Goal: Task Accomplishment & Management: Manage account settings

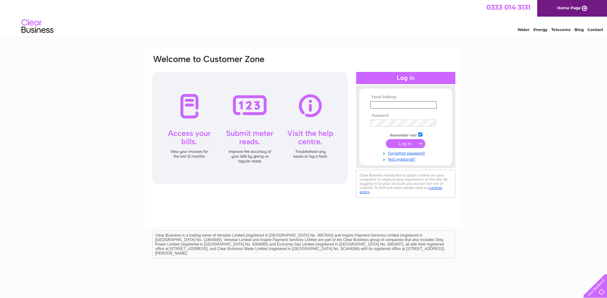
click at [374, 103] on input "text" at bounding box center [403, 105] width 67 height 8
type input "karen.campbell@edrington.com"
click at [399, 145] on input "submit" at bounding box center [405, 143] width 39 height 9
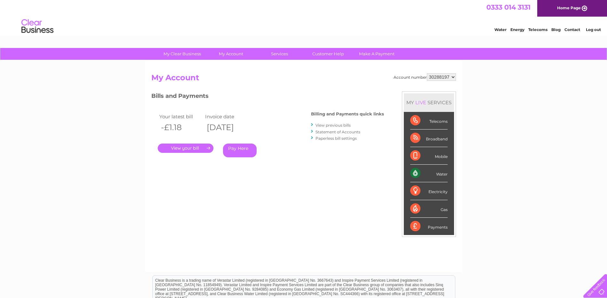
click at [182, 148] on link "." at bounding box center [186, 148] width 56 height 9
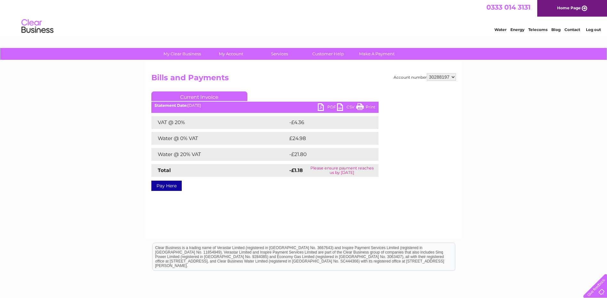
click at [322, 107] on link "PDF" at bounding box center [327, 107] width 19 height 9
click at [329, 52] on link "Customer Help" at bounding box center [328, 54] width 53 height 12
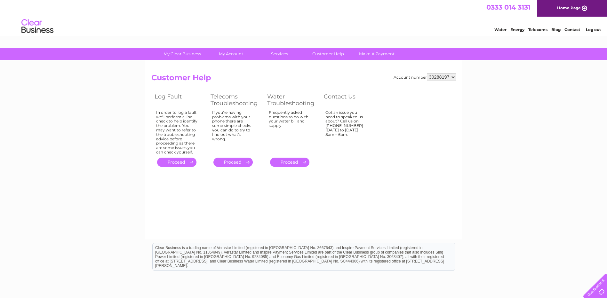
click at [288, 162] on link "." at bounding box center [289, 162] width 39 height 9
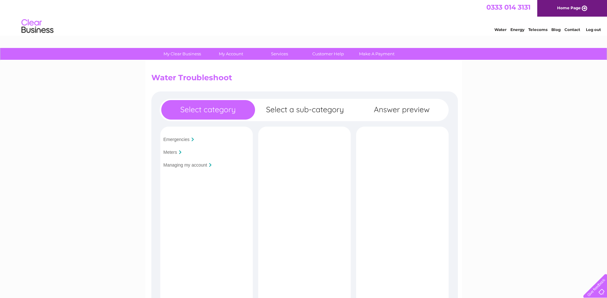
click at [191, 164] on input "Managing my account" at bounding box center [186, 165] width 44 height 5
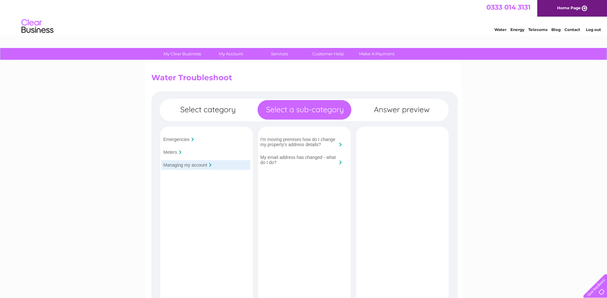
click at [179, 151] on div at bounding box center [180, 152] width 3 height 4
click at [174, 151] on input "Meters" at bounding box center [171, 152] width 14 height 5
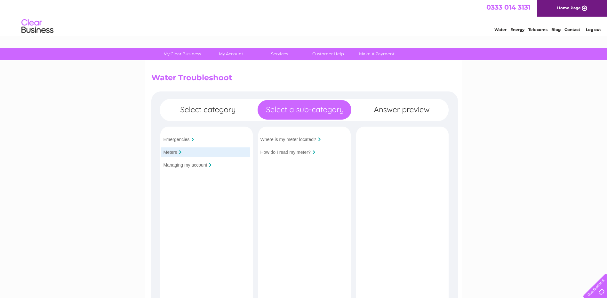
click at [177, 165] on input "Managing my account" at bounding box center [186, 165] width 44 height 5
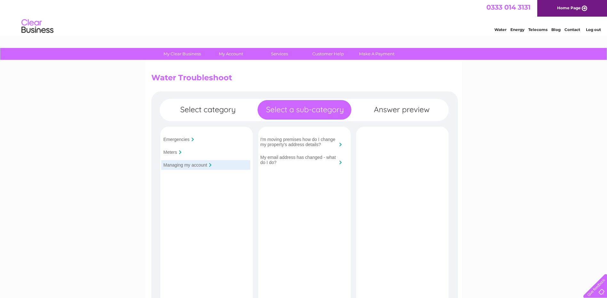
click at [175, 150] on input "Meters" at bounding box center [171, 152] width 14 height 5
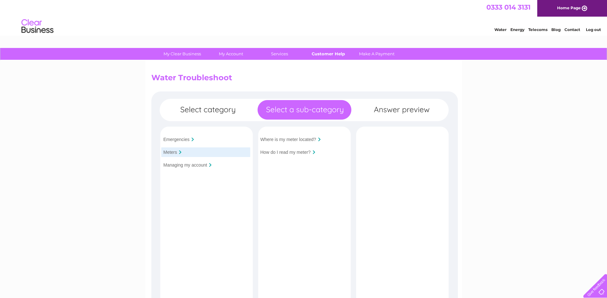
click at [328, 53] on link "Customer Help" at bounding box center [328, 54] width 53 height 12
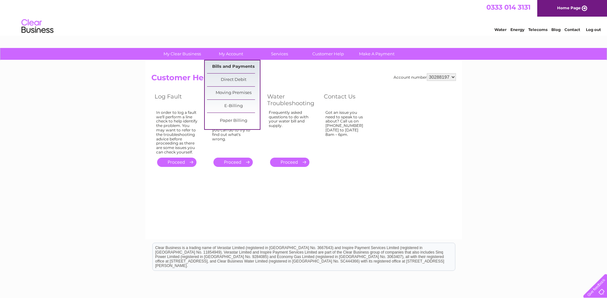
click at [236, 65] on link "Bills and Payments" at bounding box center [233, 67] width 53 height 13
